Goal: Task Accomplishment & Management: Use online tool/utility

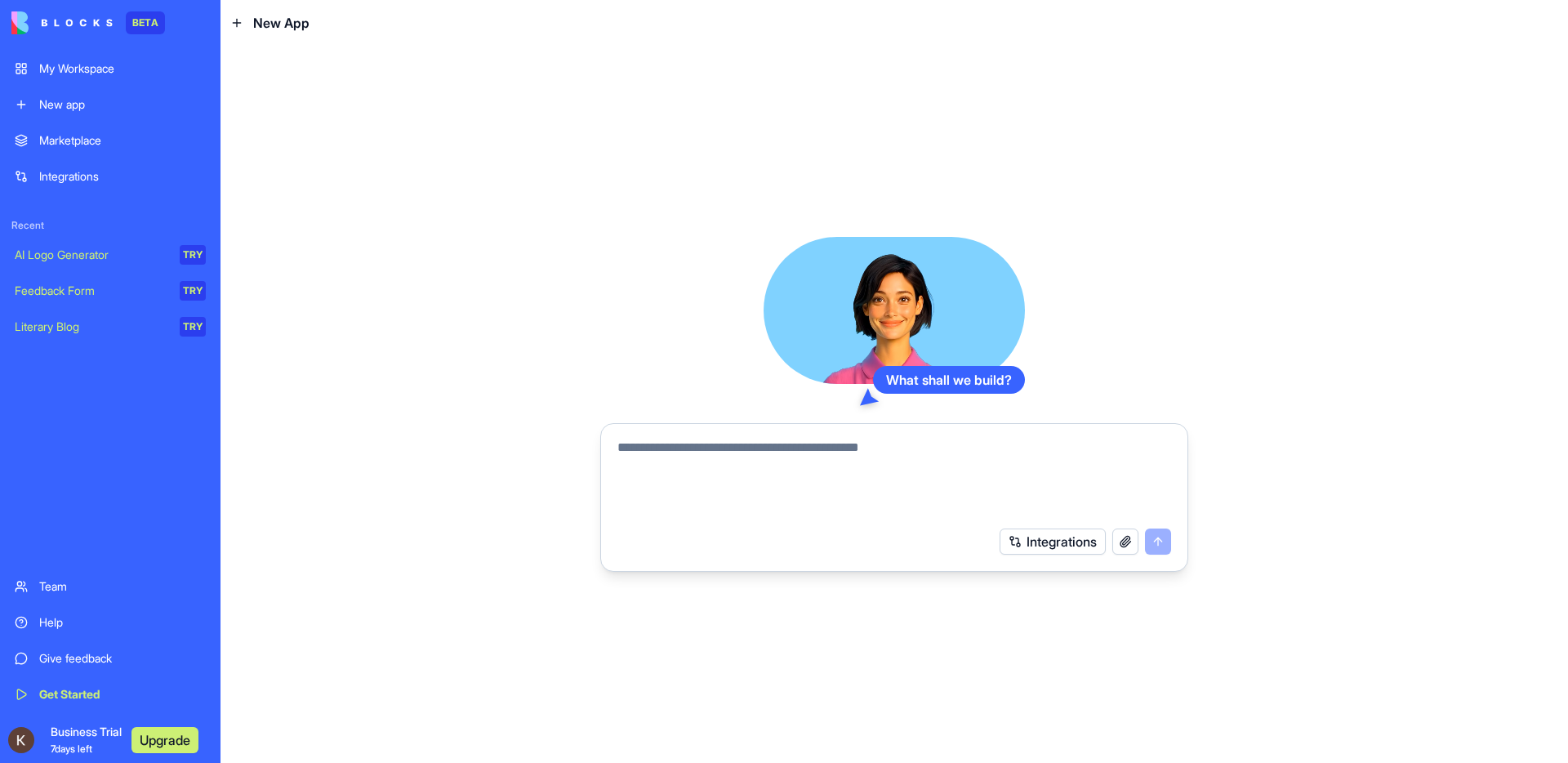
click at [68, 107] on div "New app" at bounding box center [122, 104] width 167 height 16
click at [65, 138] on div "Marketplace" at bounding box center [122, 140] width 167 height 16
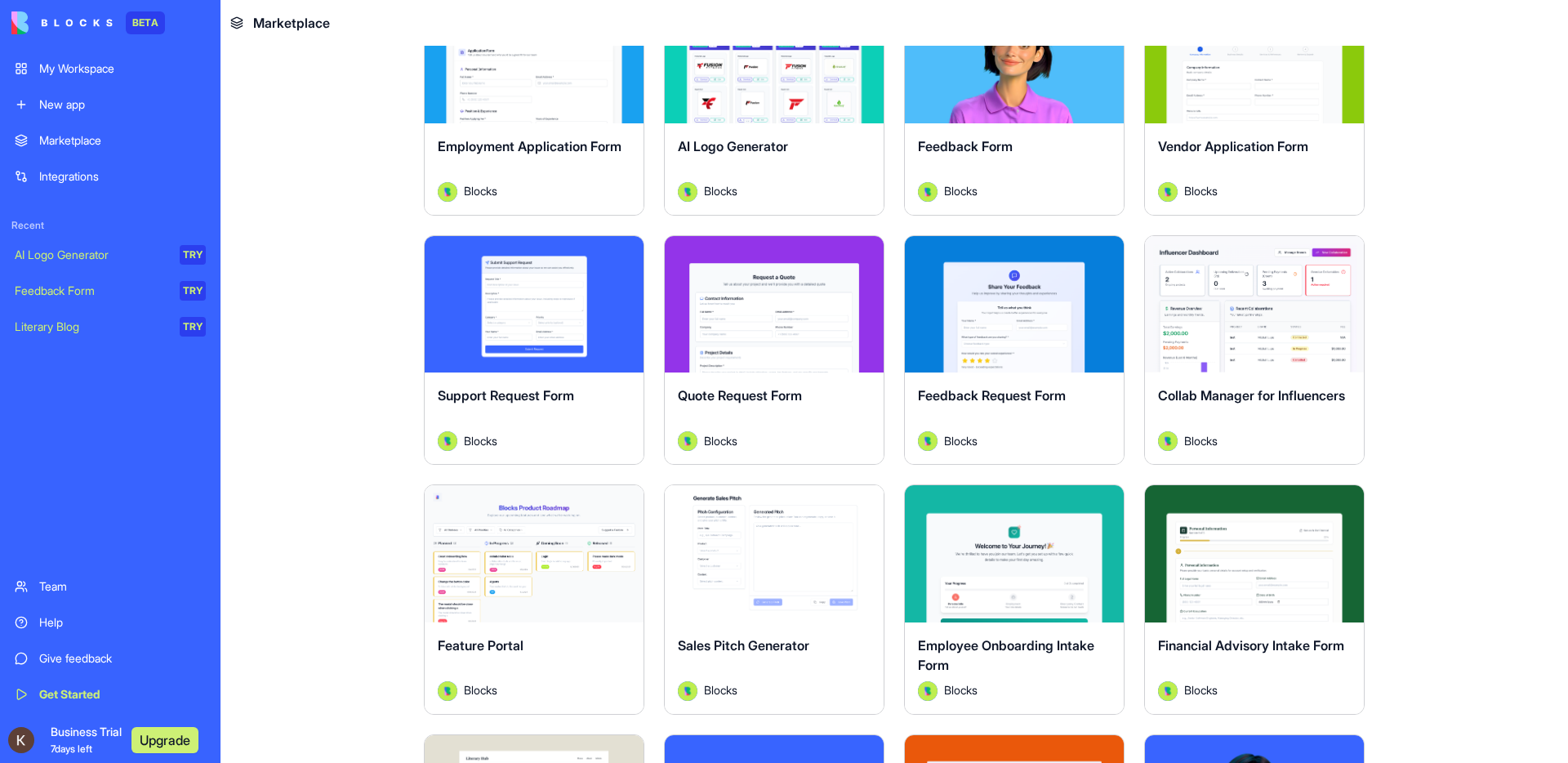
scroll to position [890, 0]
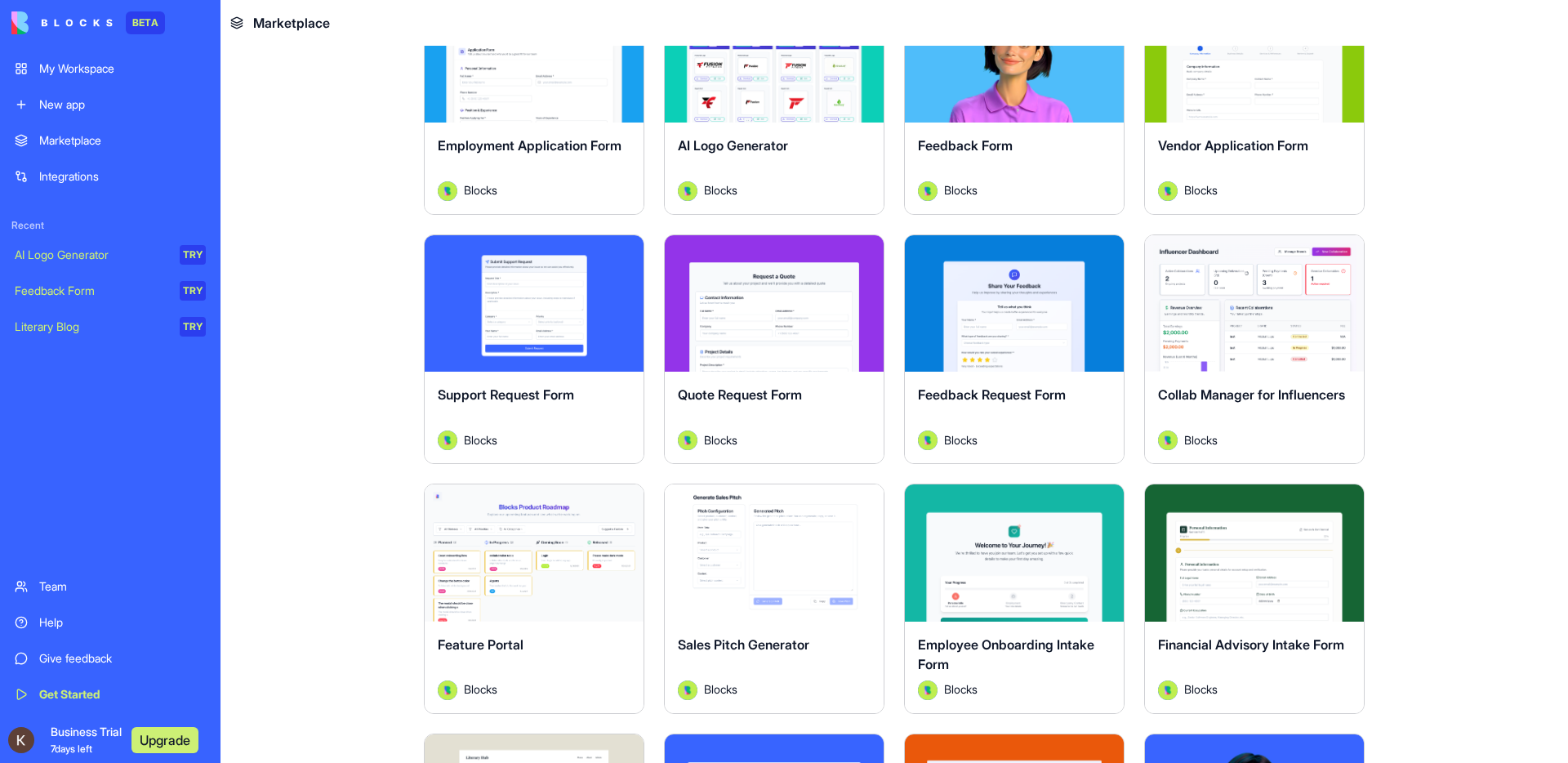
click at [536, 550] on button "Explore" at bounding box center [533, 552] width 122 height 33
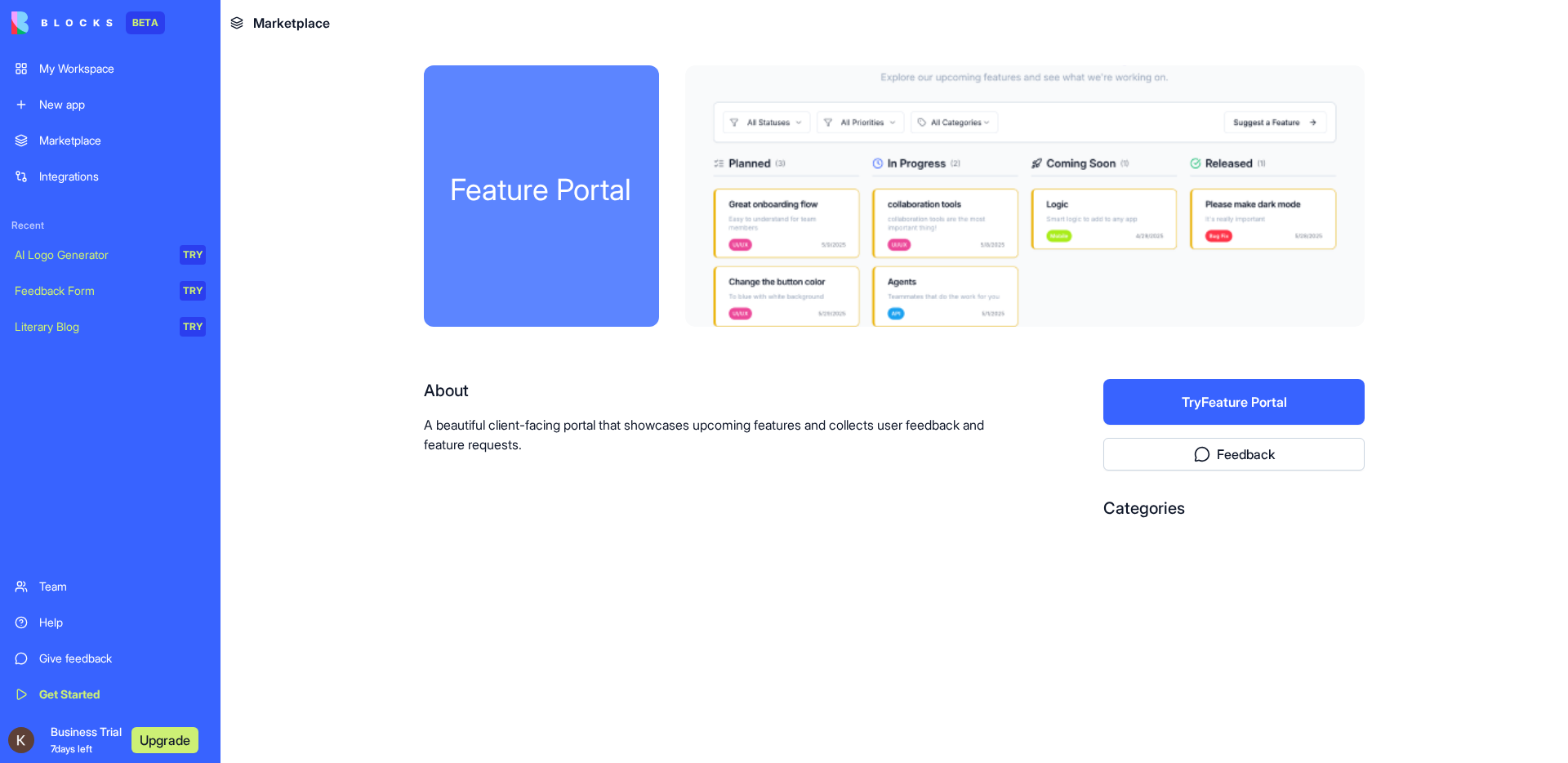
click at [1276, 403] on button "Try Feature Portal" at bounding box center [1233, 402] width 261 height 46
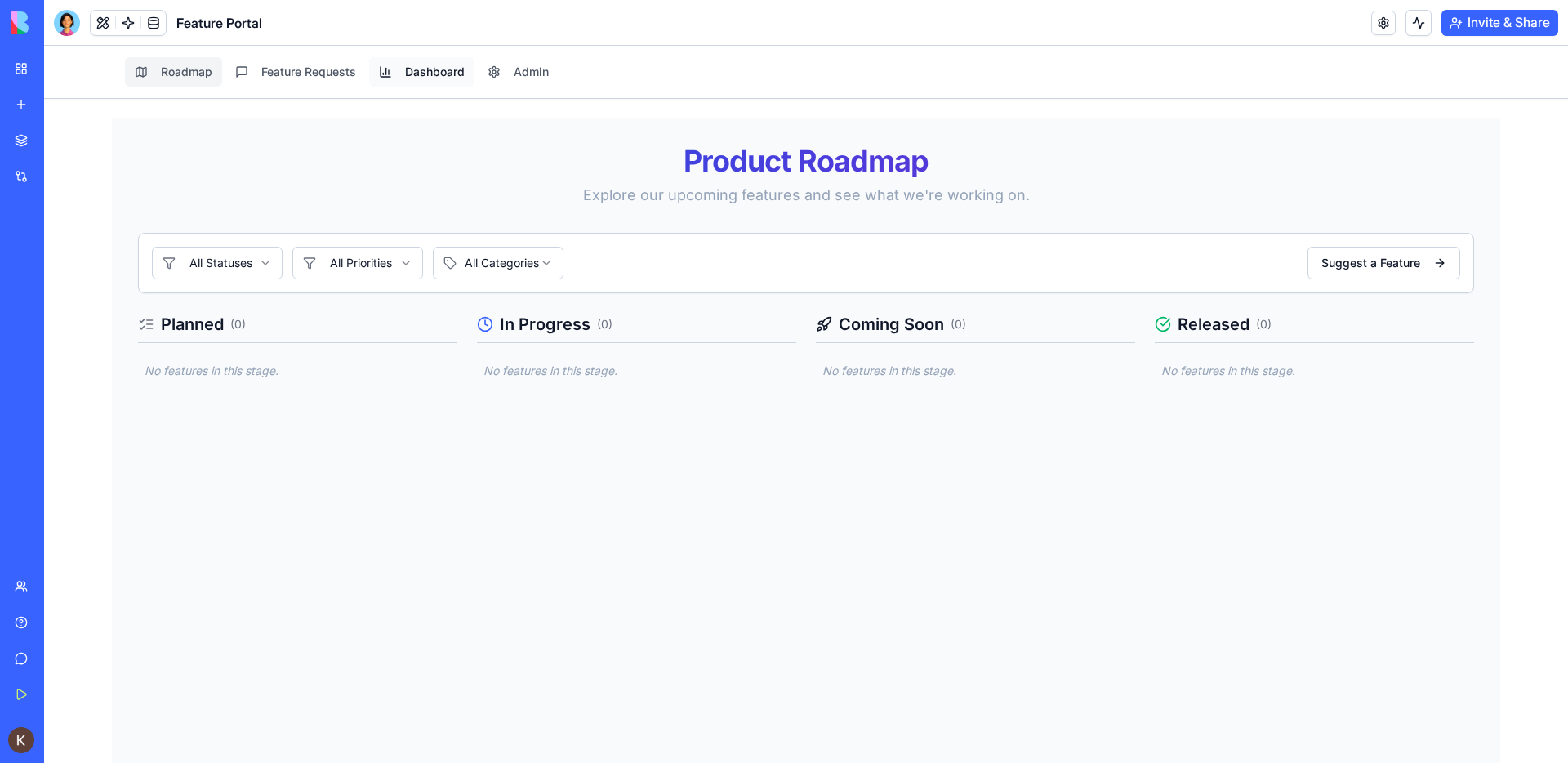
click at [436, 76] on button "Dashboard" at bounding box center [422, 72] width 105 height 30
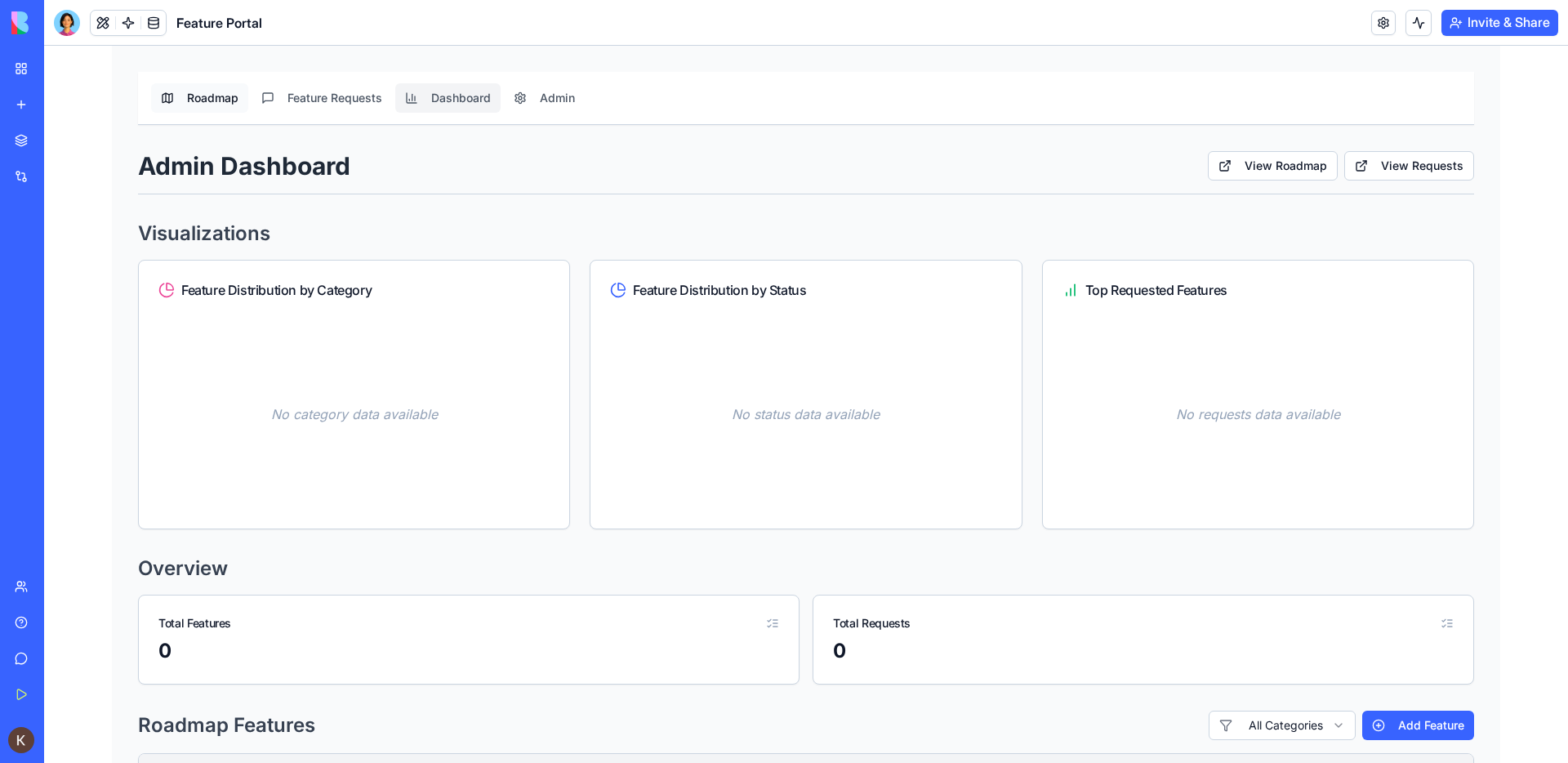
click at [190, 96] on button "Roadmap" at bounding box center [200, 98] width 97 height 30
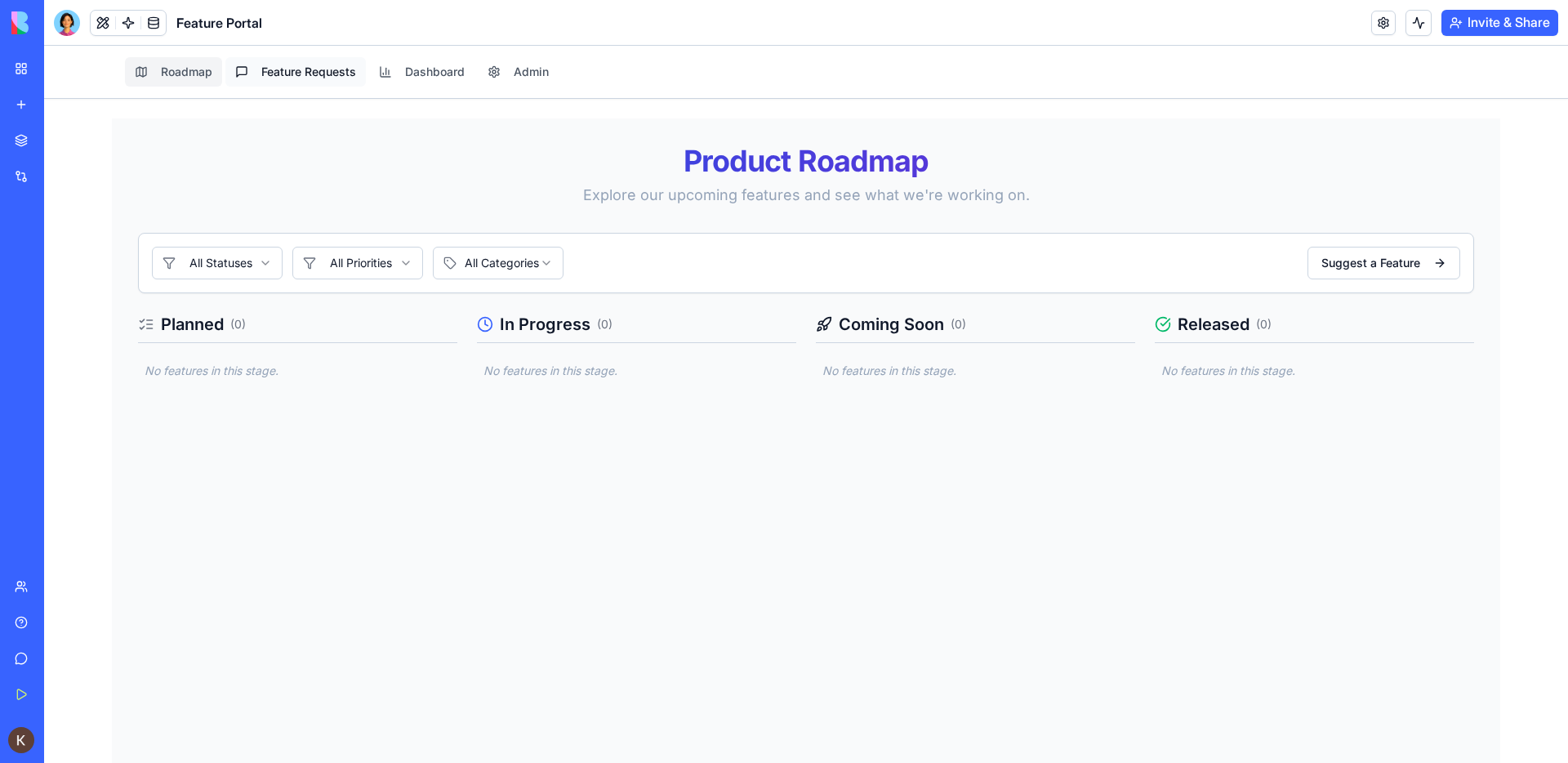
click at [300, 72] on button "Feature Requests" at bounding box center [295, 72] width 140 height 30
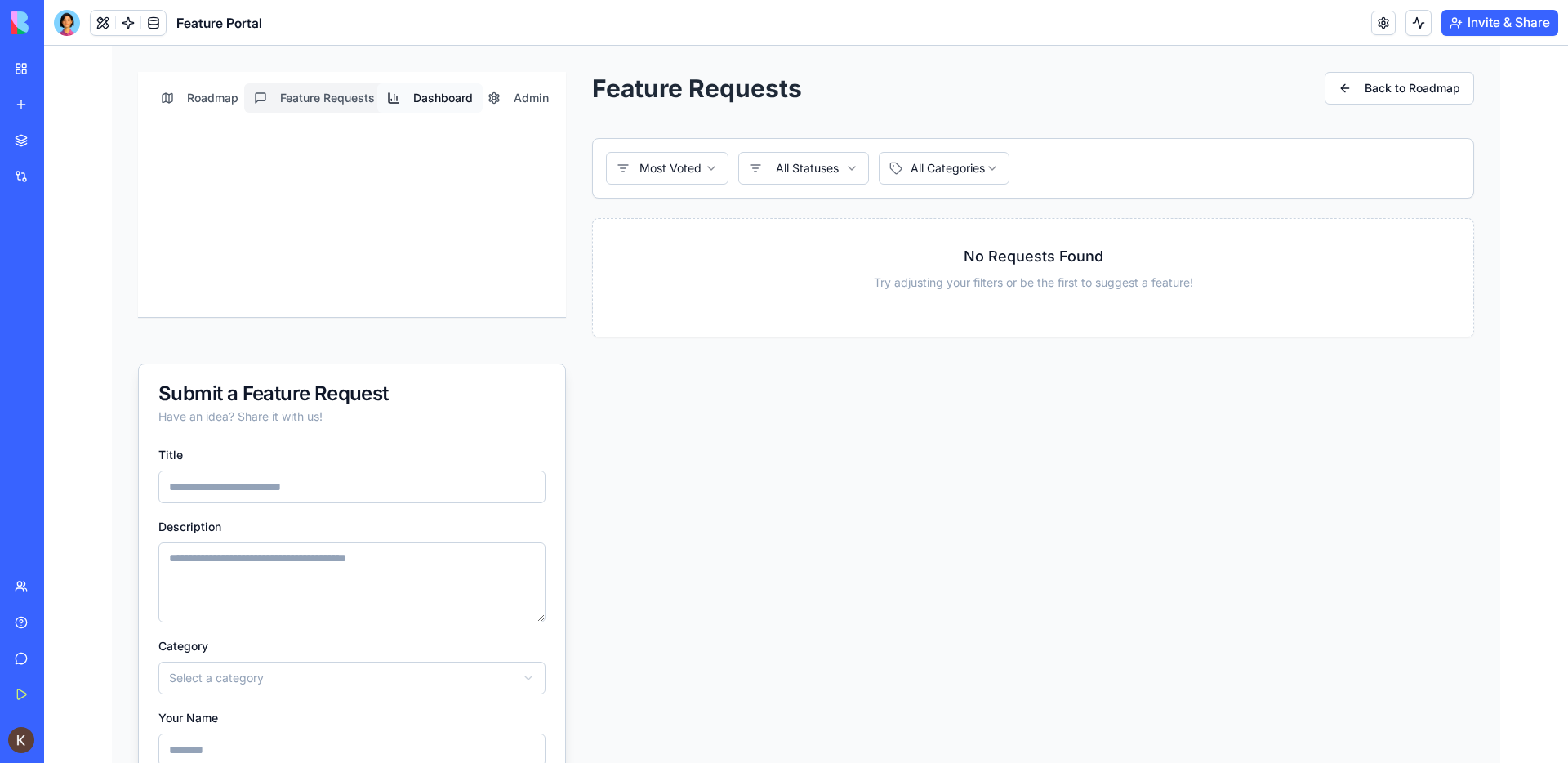
click at [423, 101] on button "Dashboard" at bounding box center [430, 98] width 105 height 30
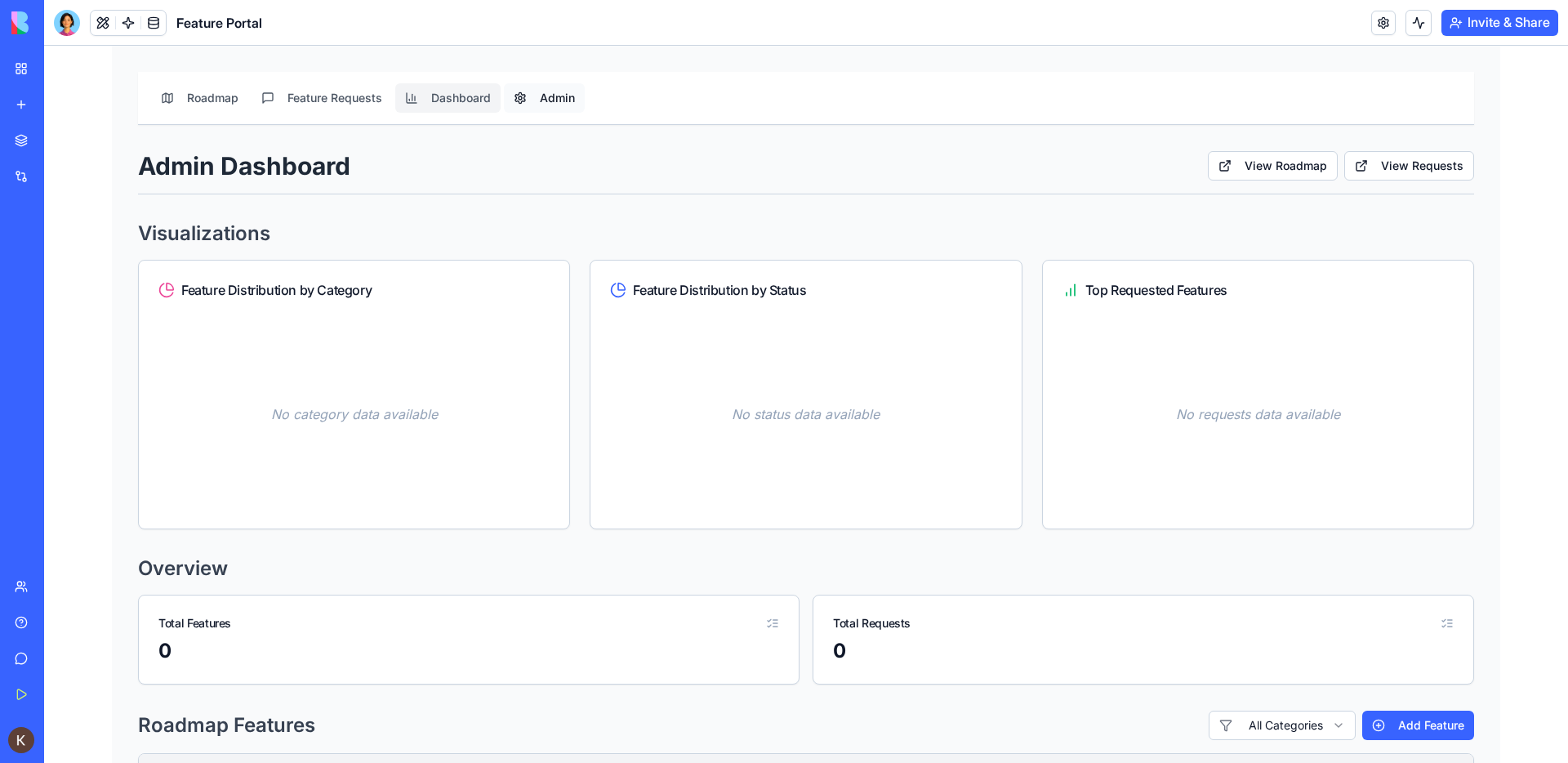
click at [532, 96] on button "Admin" at bounding box center [544, 98] width 81 height 30
